Goal: Find specific fact: Find specific fact

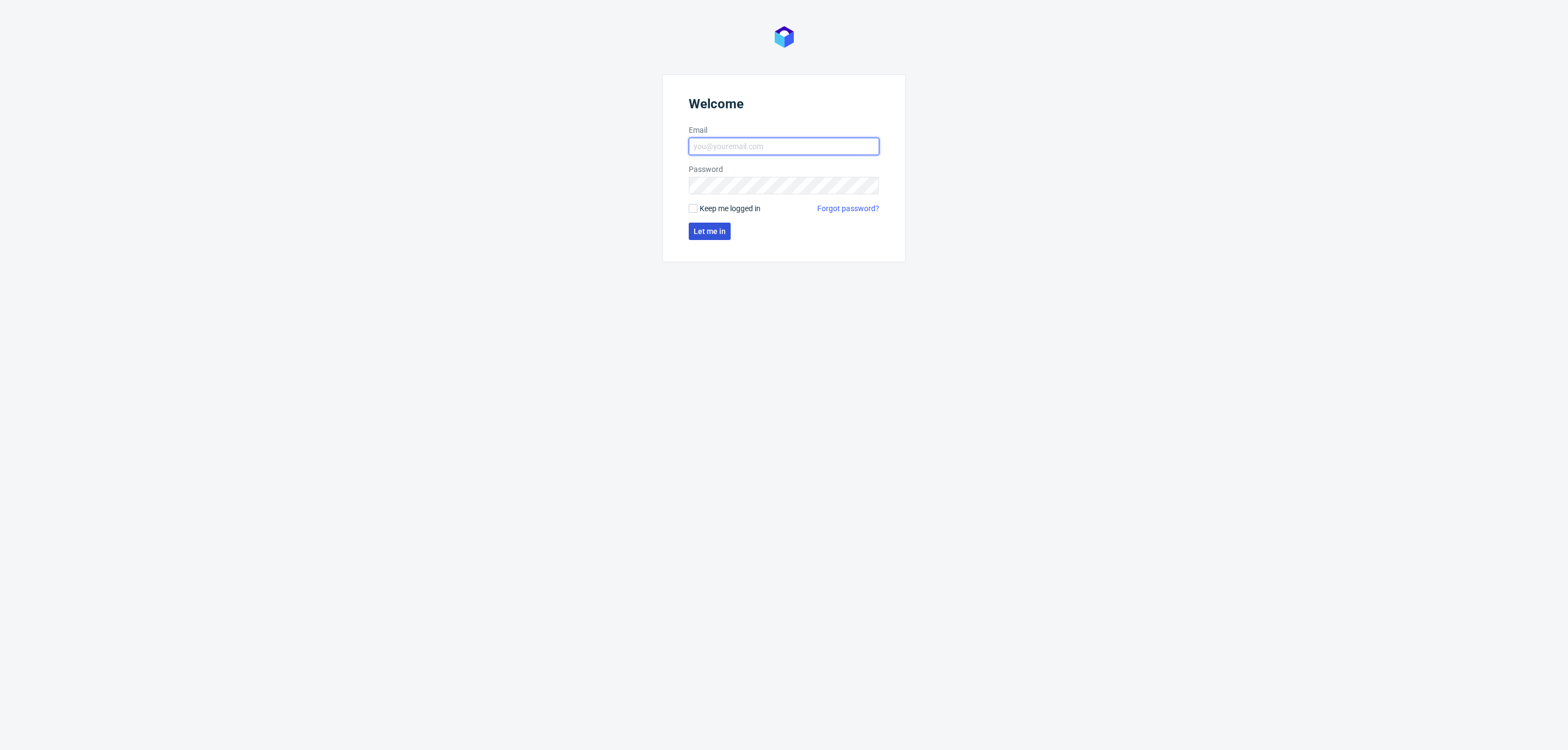
type input "[EMAIL_ADDRESS][DOMAIN_NAME]"
click at [694, 237] on button "Let me in" at bounding box center [710, 231] width 42 height 18
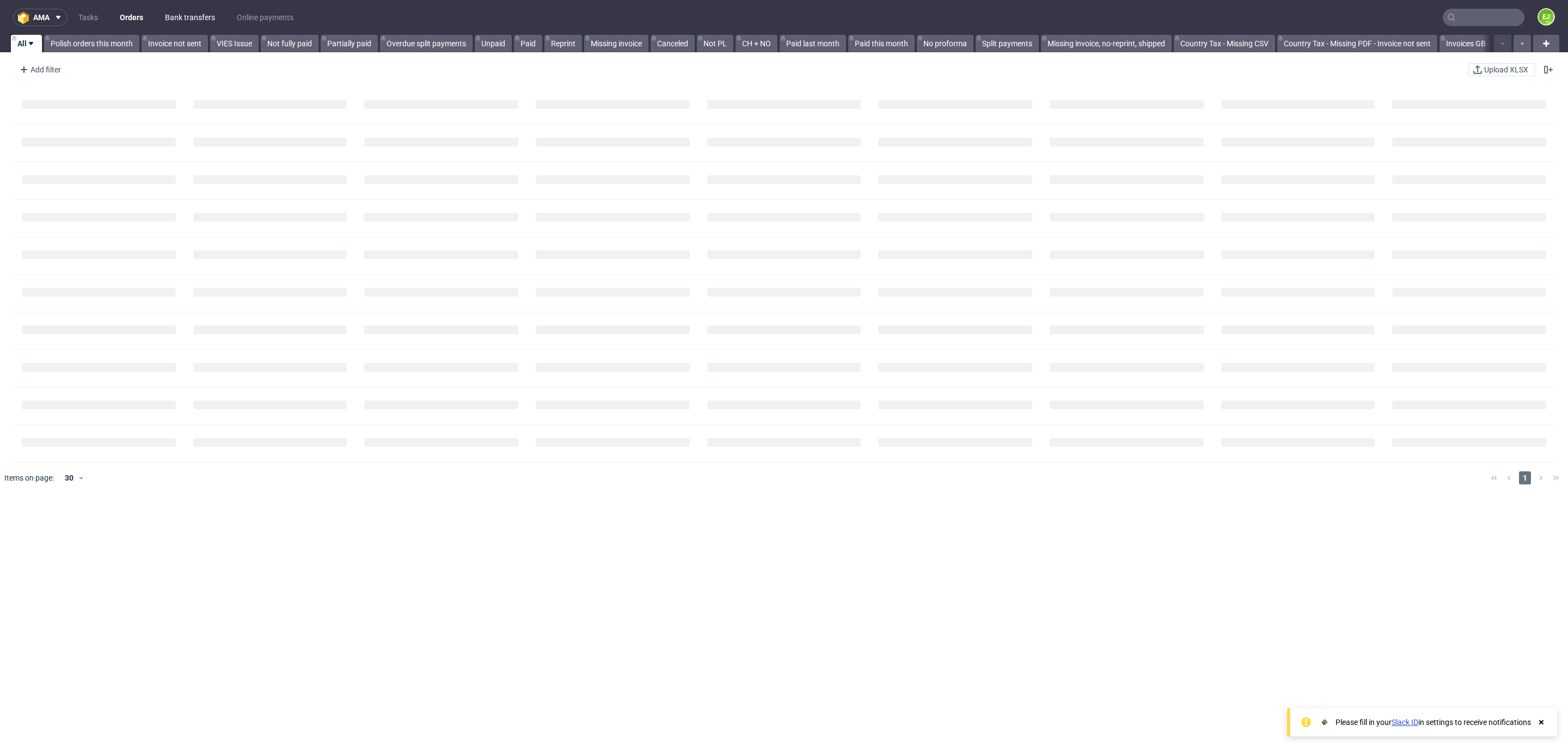
click at [185, 17] on link "Bank transfers" at bounding box center [190, 17] width 63 height 18
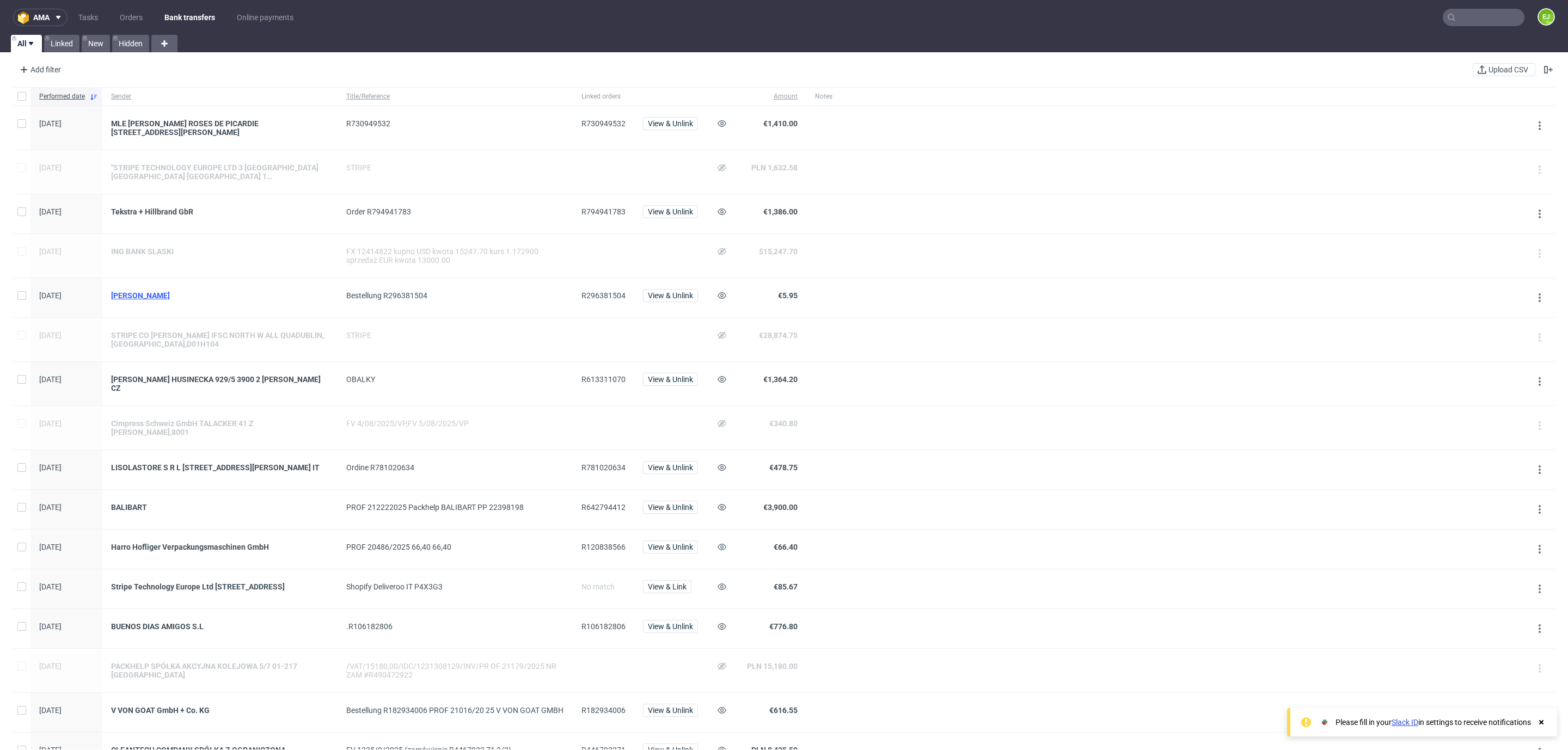
click at [155, 295] on div "[PERSON_NAME]" at bounding box center [220, 295] width 218 height 9
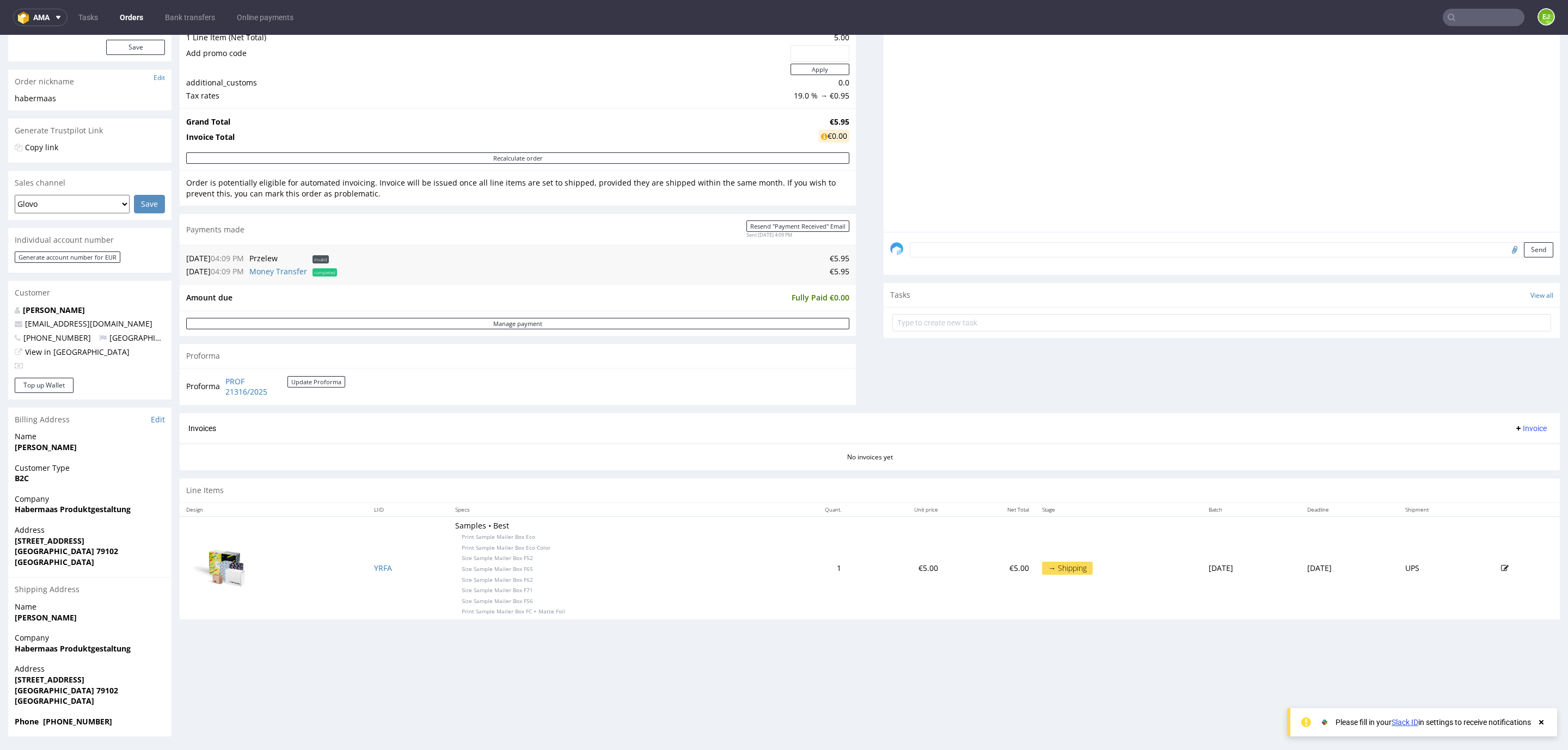
scroll to position [2, 0]
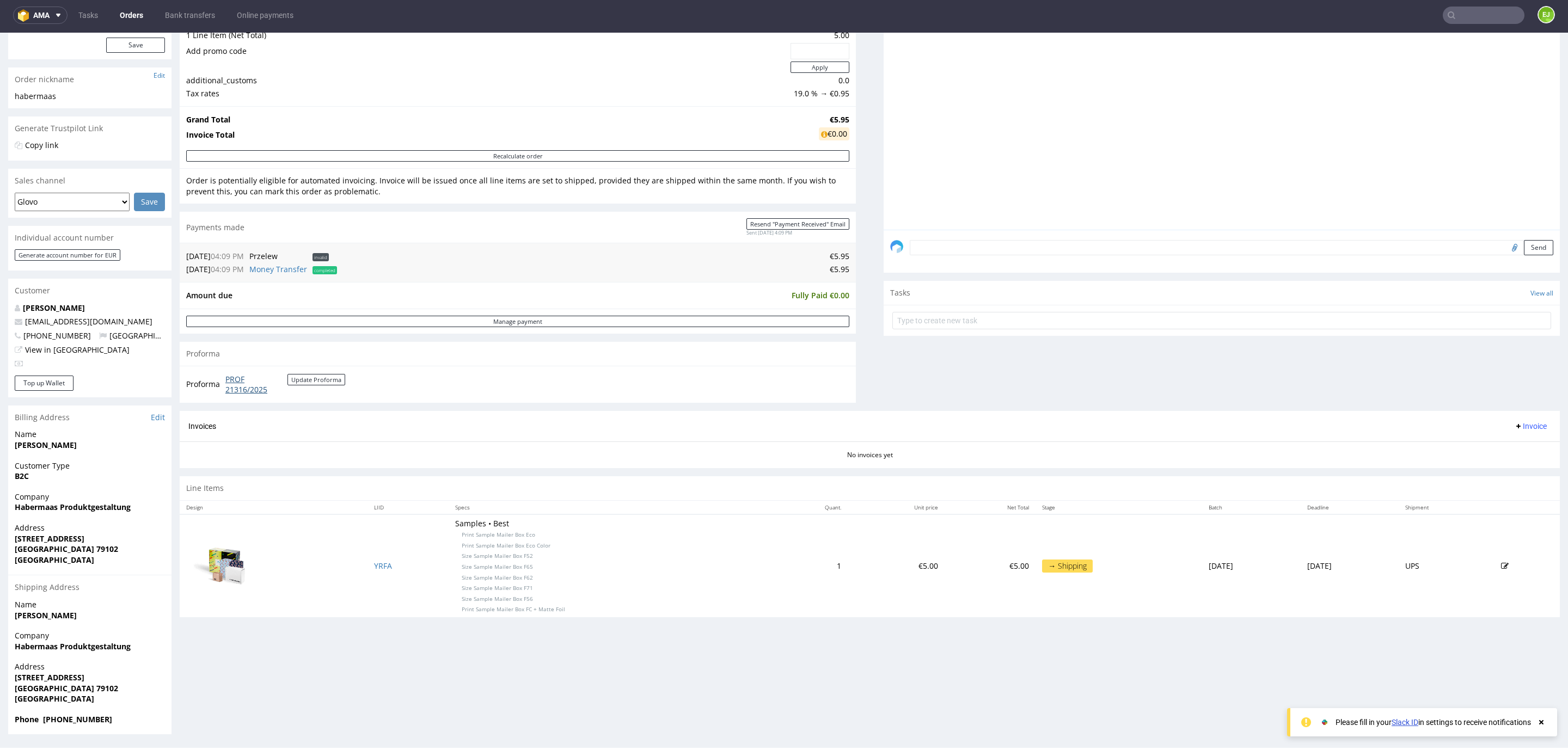
click at [240, 390] on link "PROF 21316/2025" at bounding box center [256, 384] width 62 height 21
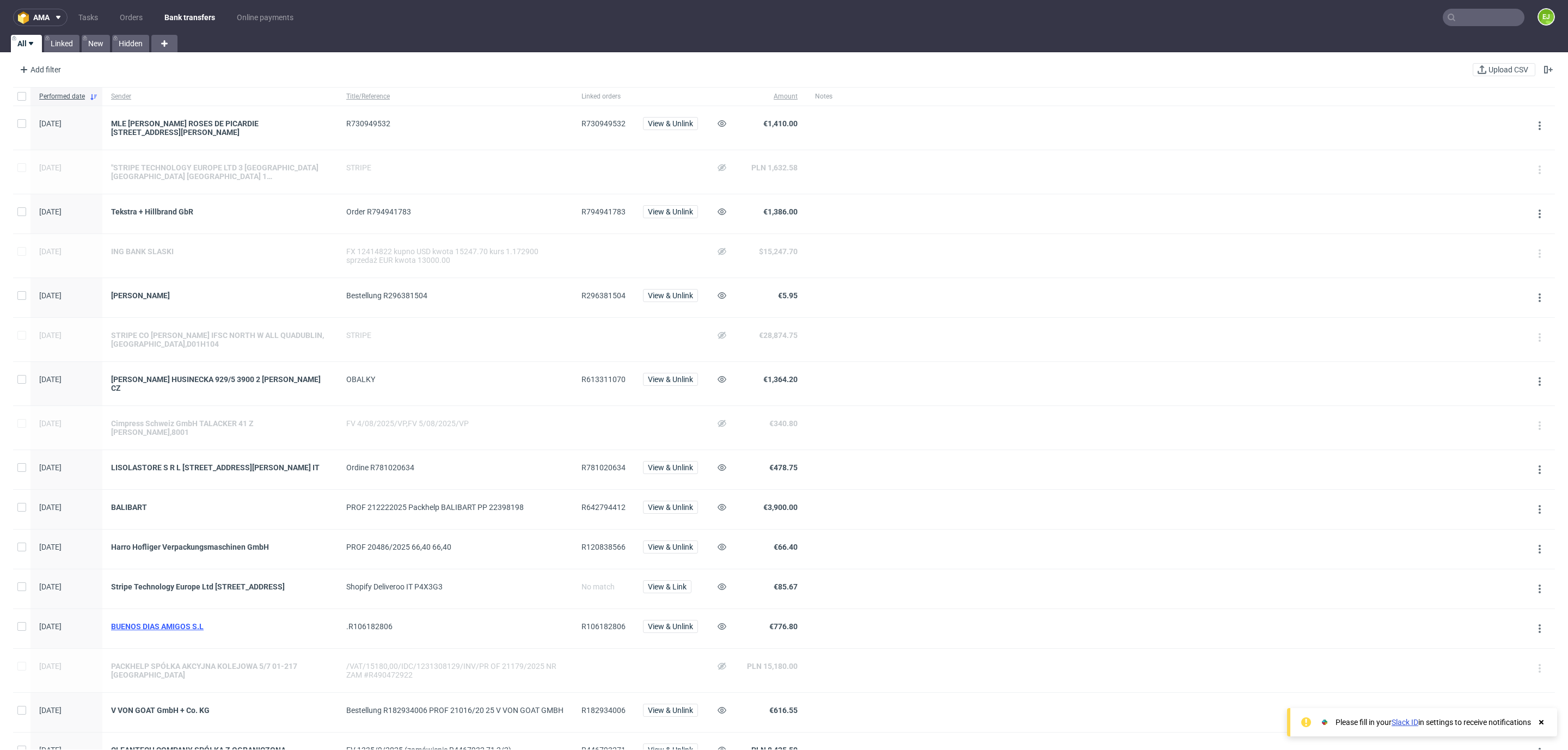
click at [165, 631] on div "BUENOS DIAS AMIGOS S.L" at bounding box center [220, 626] width 218 height 9
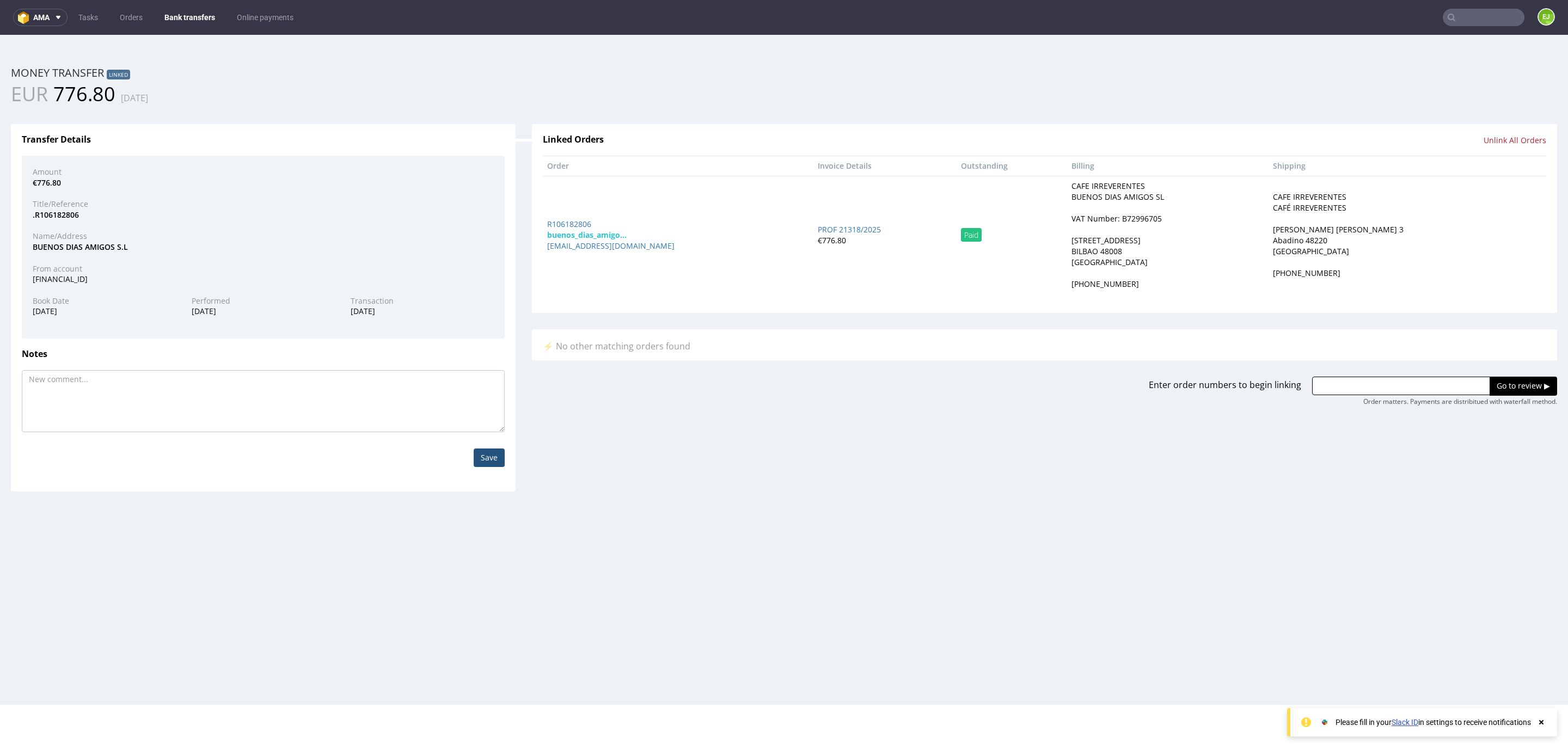
click at [1162, 217] on div "VAT Number: B72996705" at bounding box center [1117, 219] width 90 height 11
copy div "B72996705"
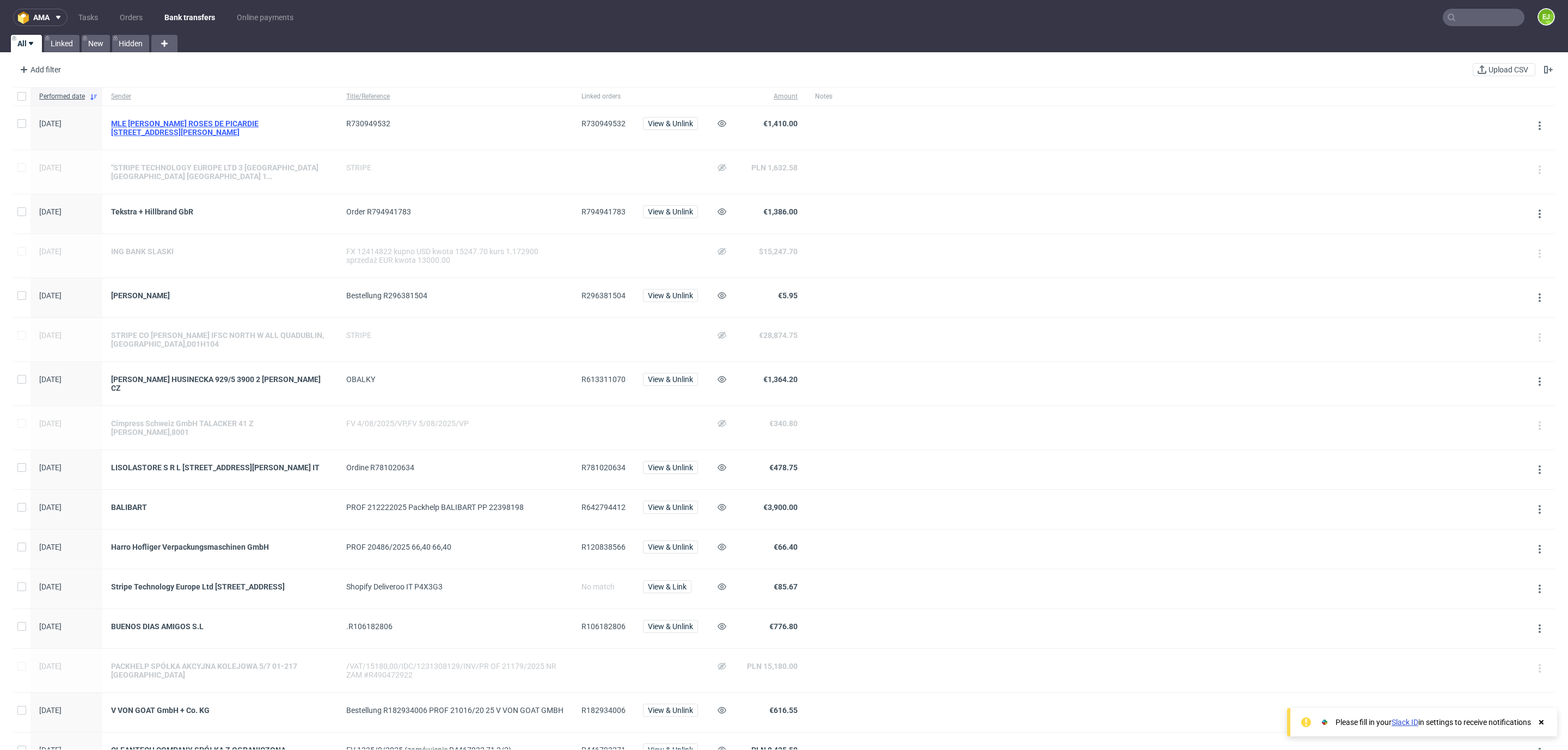
click at [183, 129] on div "MLE [PERSON_NAME] ROSES DE PICARDIE [STREET_ADDRESS][PERSON_NAME]" at bounding box center [220, 128] width 218 height 18
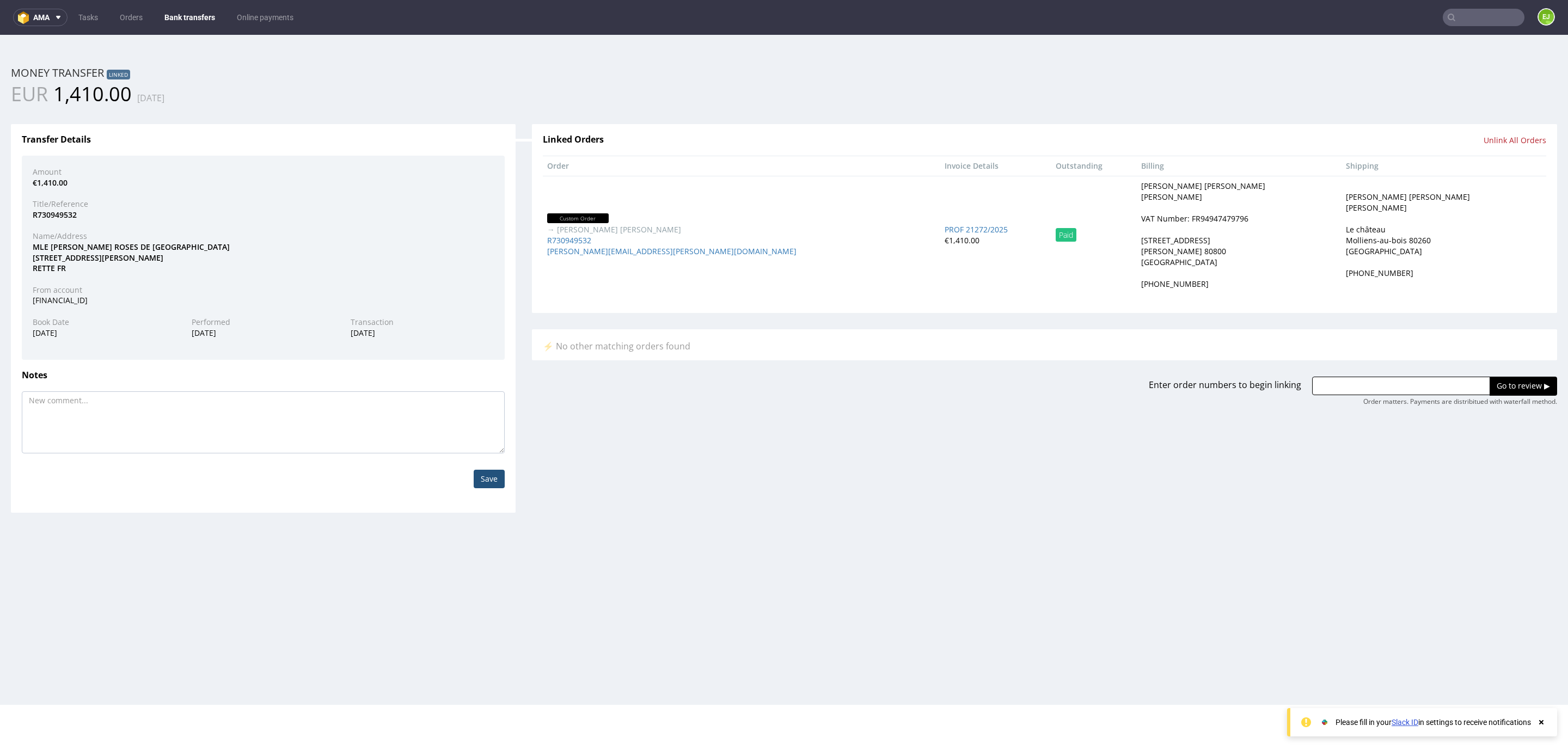
click at [1169, 219] on div "VAT Number: FR94947479796" at bounding box center [1195, 219] width 107 height 11
copy div "FR94947479796"
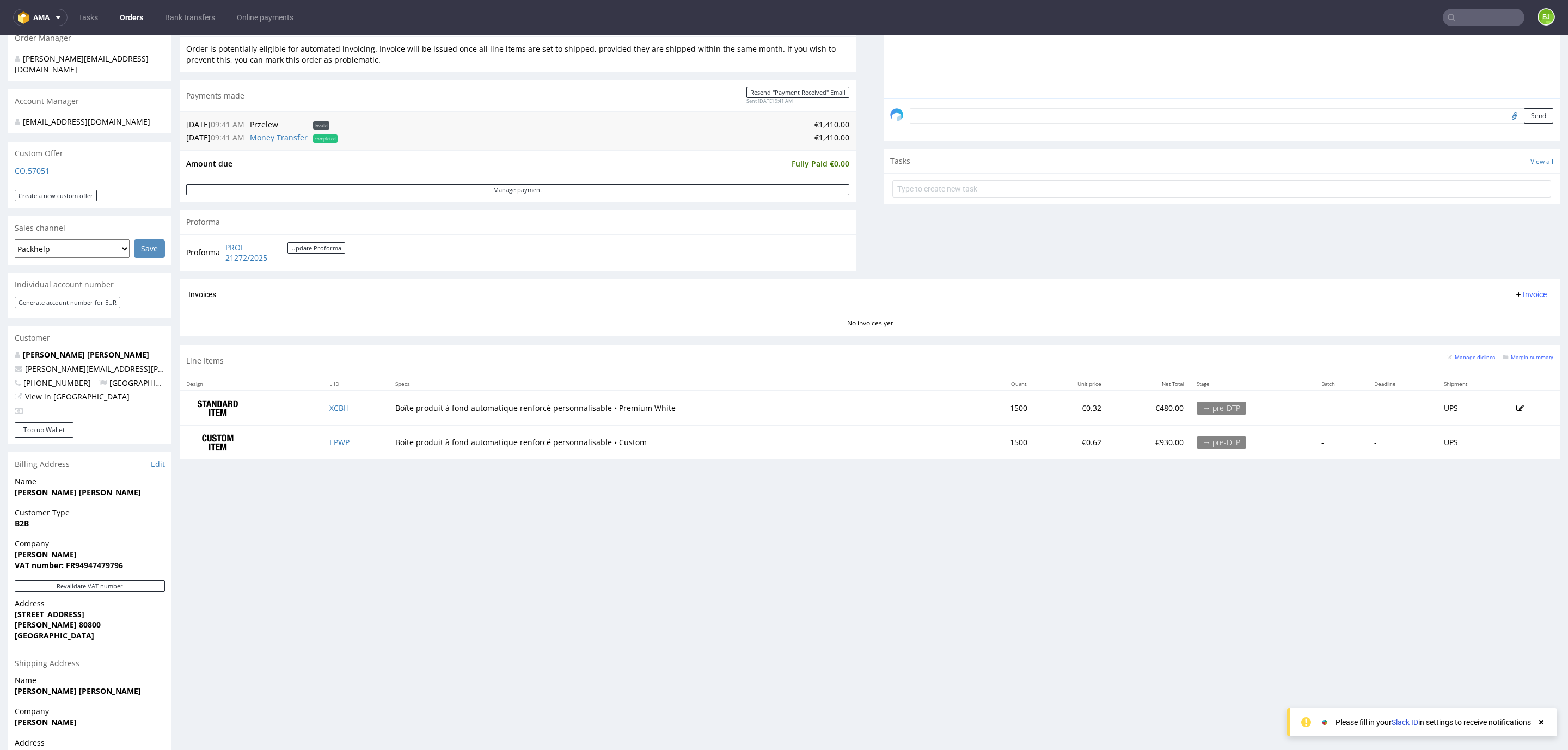
scroll to position [350, 0]
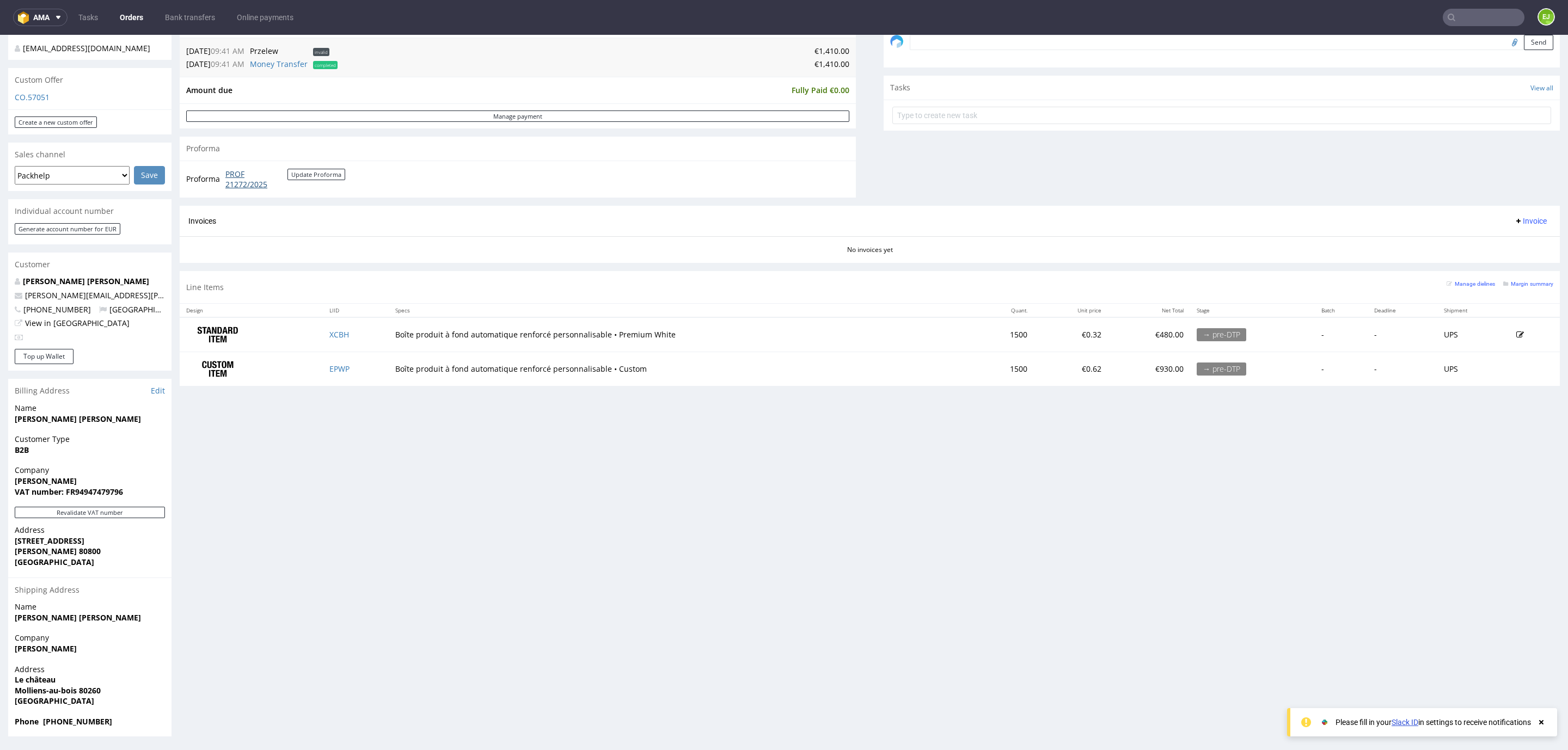
click at [268, 187] on link "PROF 21272/2025" at bounding box center [256, 179] width 62 height 21
click at [188, 12] on link "Bank transfers" at bounding box center [190, 17] width 63 height 18
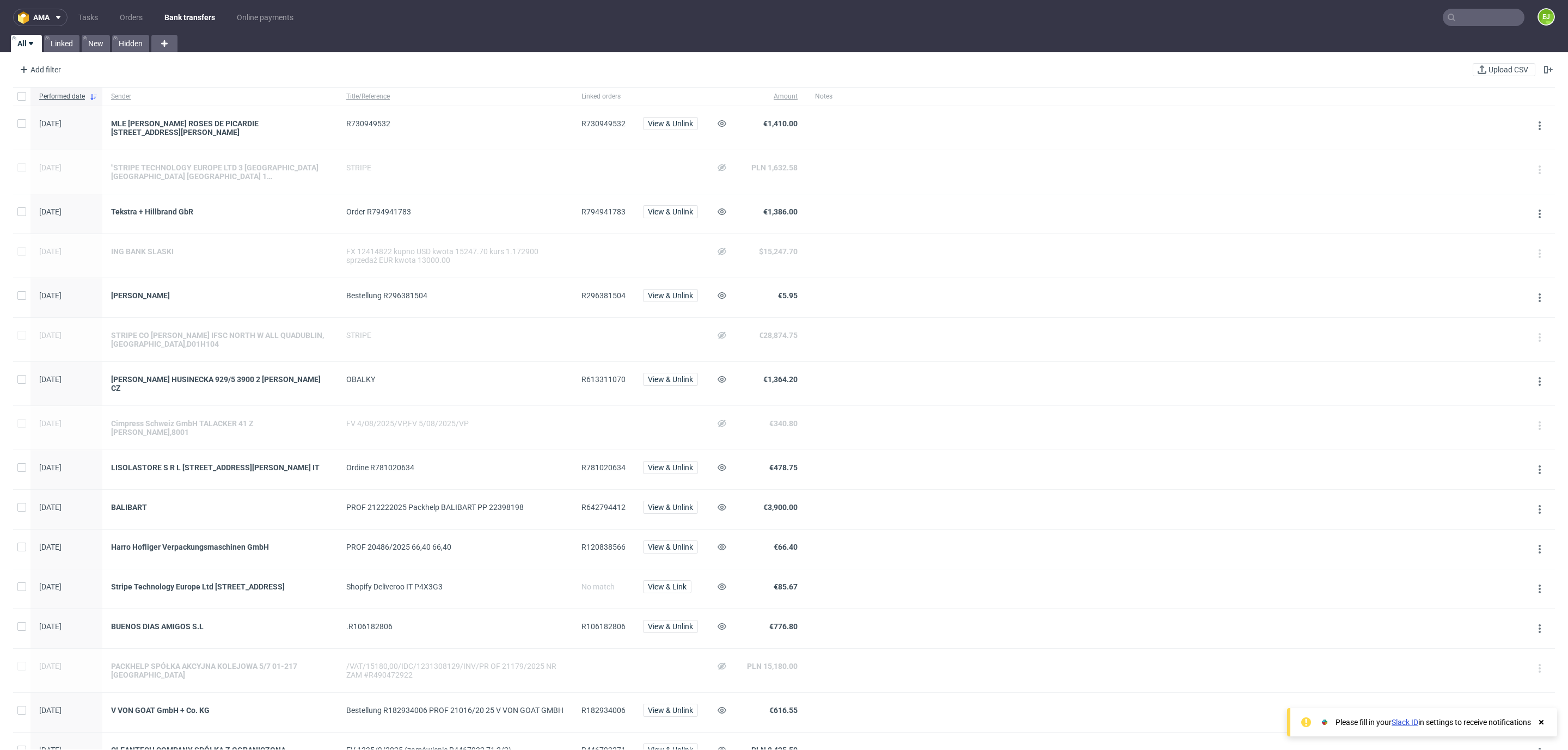
click at [595, 545] on span "R120838566" at bounding box center [603, 546] width 44 height 9
copy span "R120838566"
click at [597, 389] on span "R613311070" at bounding box center [603, 384] width 44 height 18
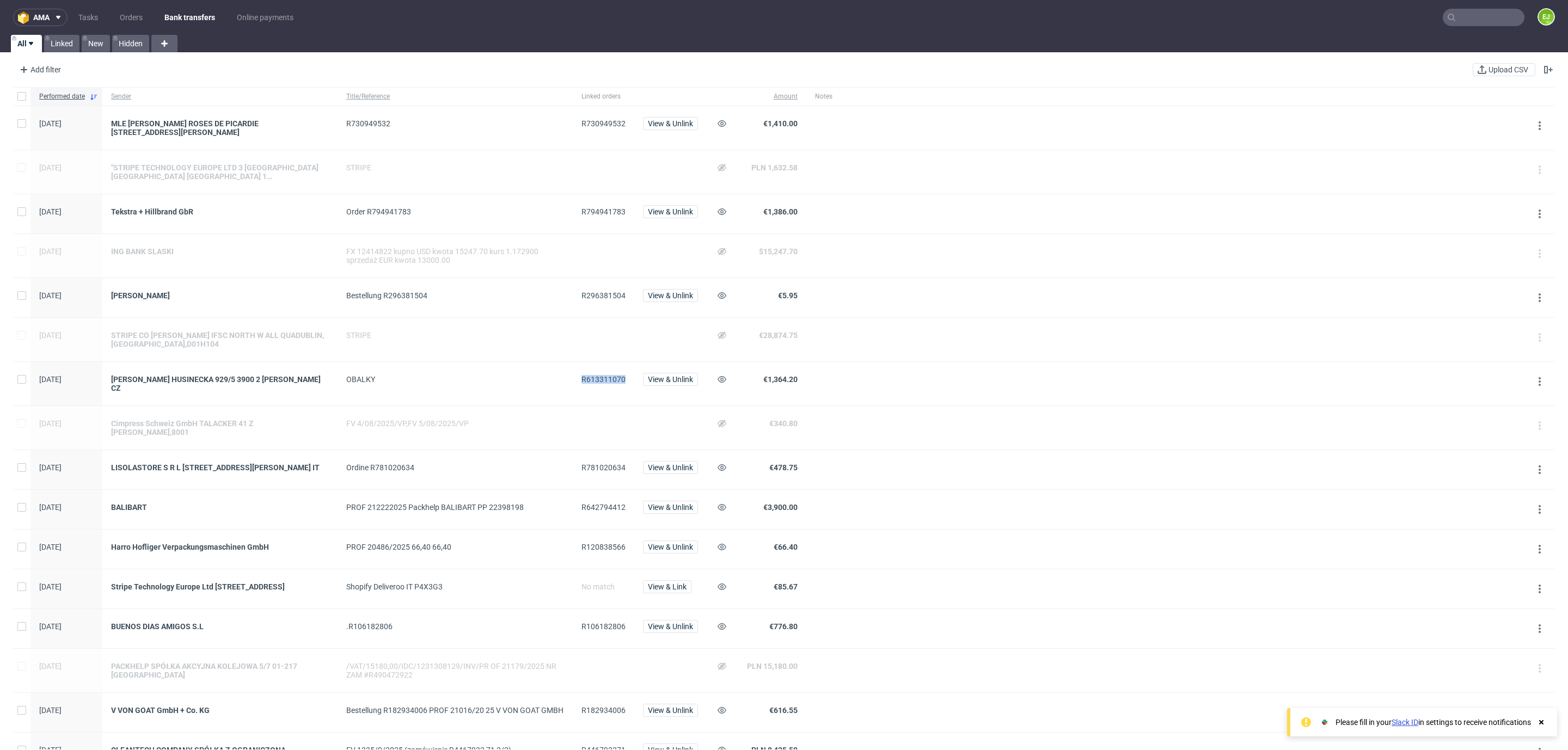
copy span "R613311070"
click at [594, 505] on span "R642794412" at bounding box center [603, 507] width 44 height 9
copy span "R642794412"
